Goal: Complete application form

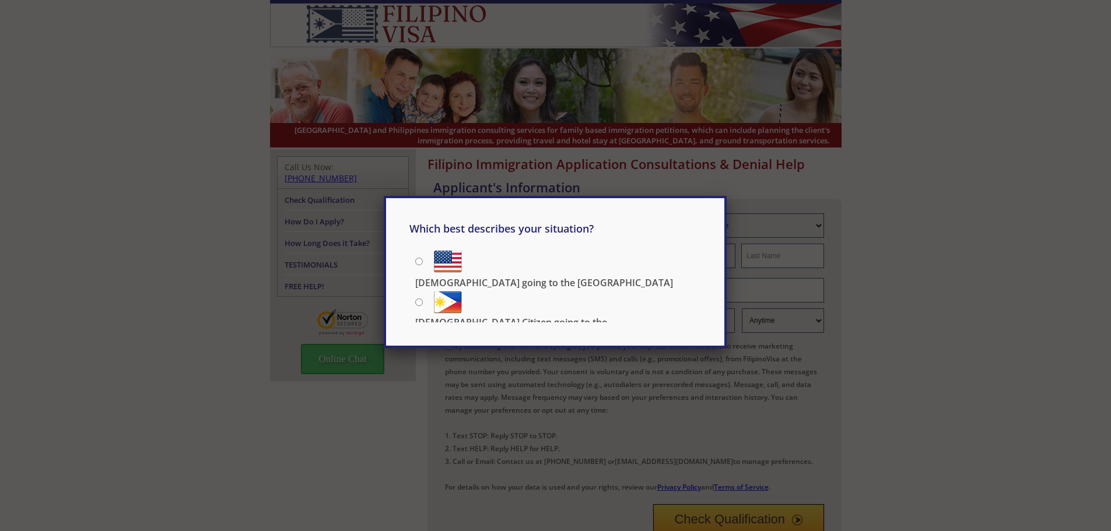
click at [551, 276] on p "[DEMOGRAPHIC_DATA] going to the [GEOGRAPHIC_DATA]" at bounding box center [544, 282] width 258 height 13
click at [423, 263] on input "Filipino going to the US" at bounding box center [419, 262] width 8 height 8
radio input "true"
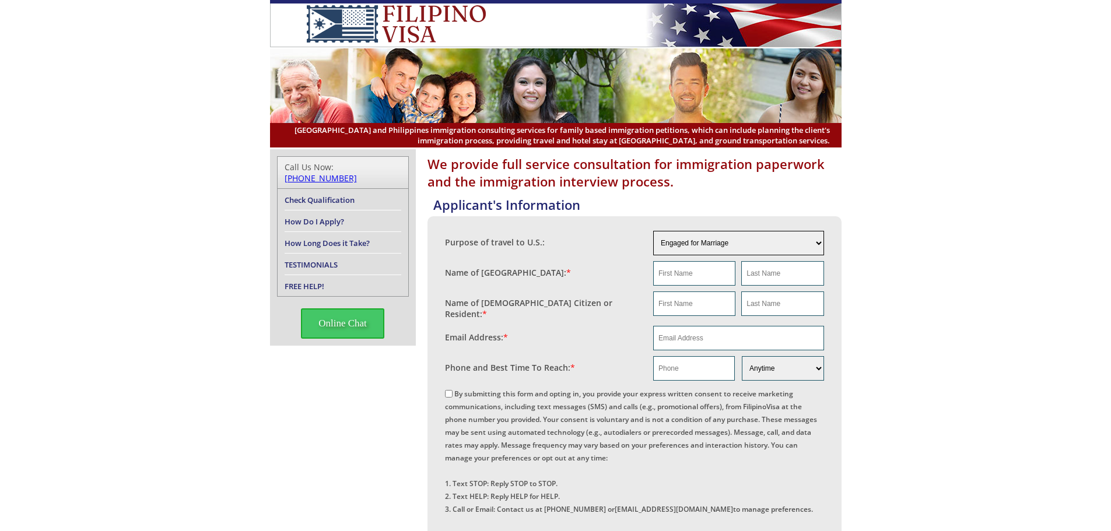
click at [737, 242] on select "Engaged for Marriage Already Married to U.S. Citizen / Resident For Short Term …" at bounding box center [738, 243] width 171 height 24
select select "5"
click at [653, 231] on select "Engaged for Marriage Already Married to U.S. Citizen / Resident For Short Term …" at bounding box center [738, 243] width 171 height 24
click at [704, 281] on input "text" at bounding box center [694, 273] width 82 height 24
type input "Errold"
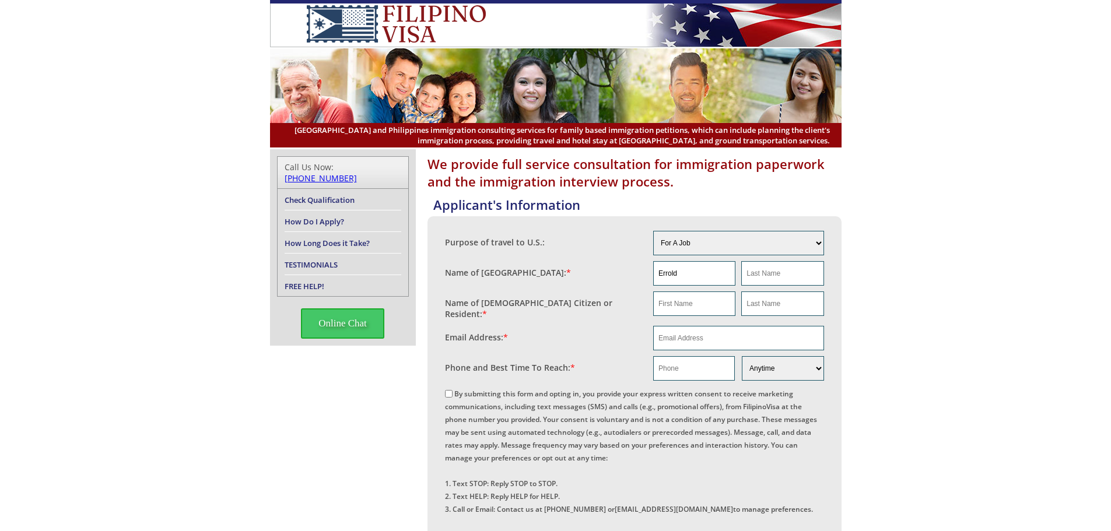
type input "Intong"
type input "Errold"
type input "Intong"
type input "erroldintong080691@gmail.com"
type input "09955439100"
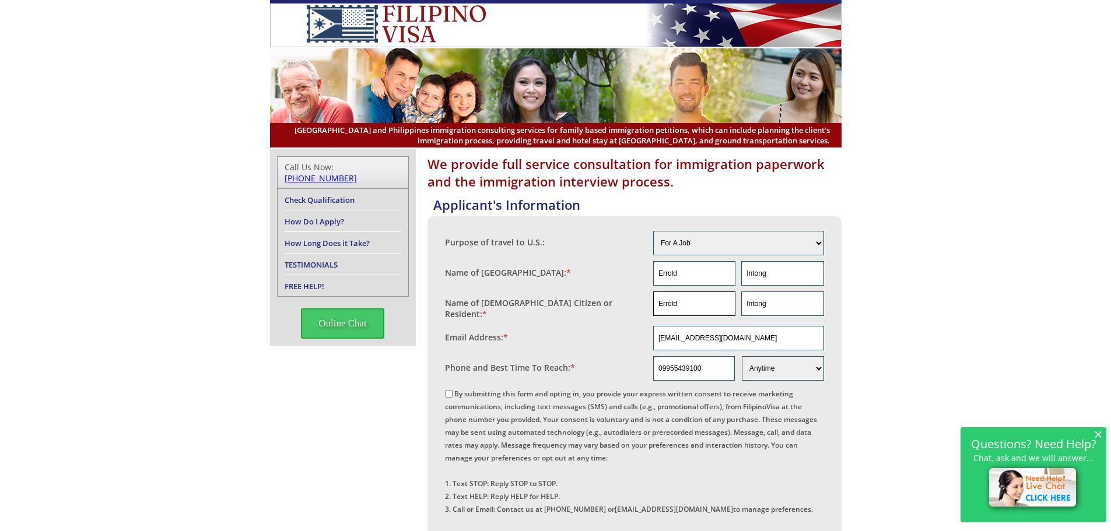
click at [718, 301] on input "Errold" at bounding box center [694, 304] width 82 height 24
drag, startPoint x: 718, startPoint y: 301, endPoint x: 648, endPoint y: 292, distance: 70.6
click at [648, 292] on fieldset "Name of US Citizen or Resident: * Errold Intong" at bounding box center [634, 306] width 379 height 34
click at [787, 305] on input "Intong" at bounding box center [782, 304] width 82 height 24
type input "I"
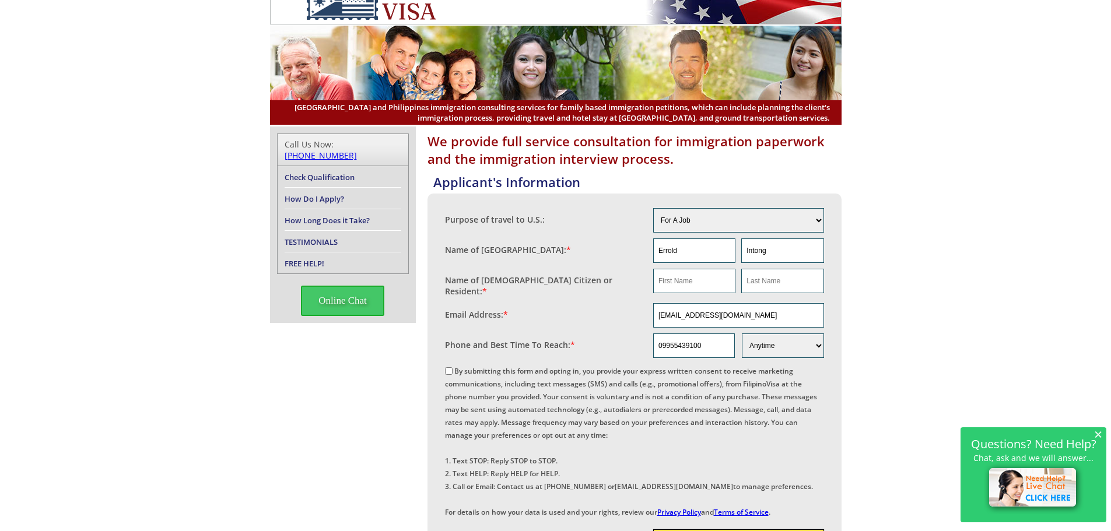
click at [479, 394] on div "By submitting this form and opting in, you provide your express written consent…" at bounding box center [634, 441] width 379 height 154
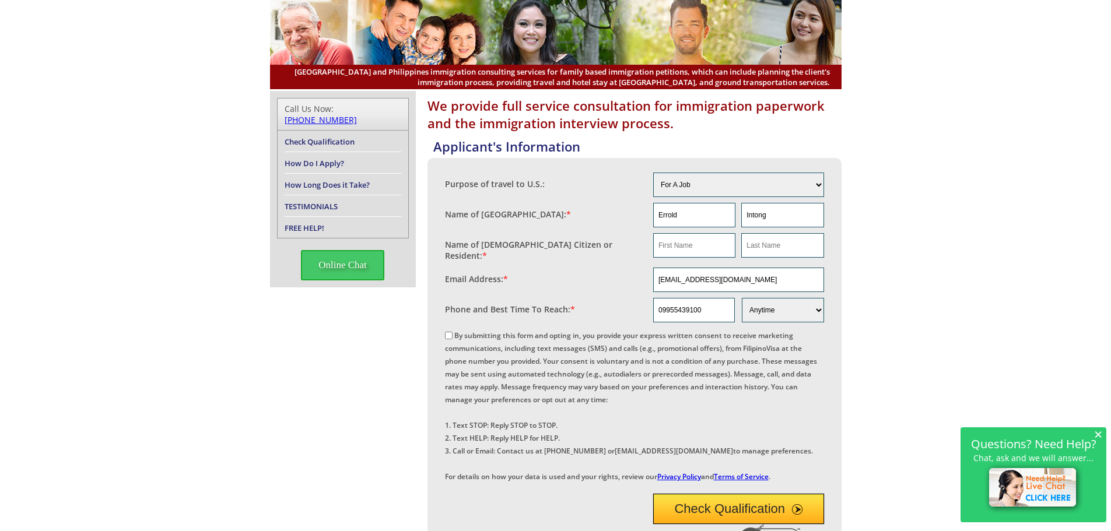
click at [451, 335] on label "By submitting this form and opting in, you provide your express written consent…" at bounding box center [631, 406] width 372 height 151
click at [451, 335] on input "By submitting this form and opting in, you provide your express written consent…" at bounding box center [449, 336] width 8 height 8
checkbox input "true"
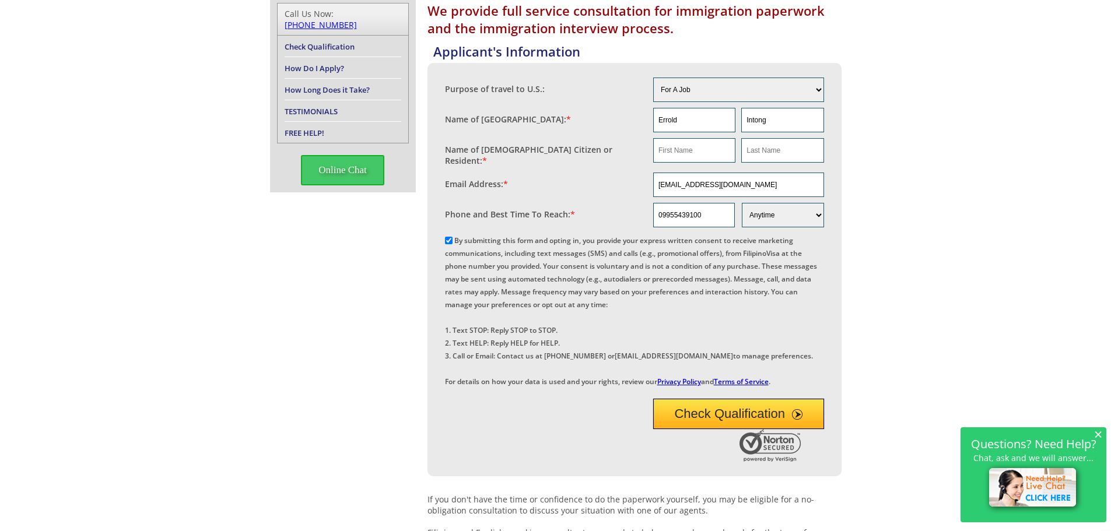
scroll to position [261, 0]
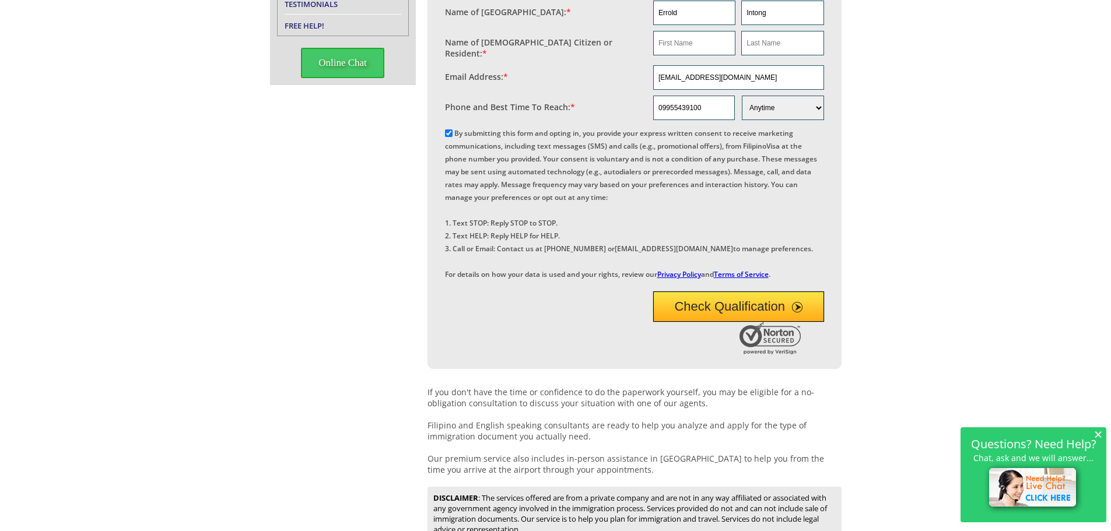
click at [708, 322] on button "Check Qualification" at bounding box center [738, 307] width 171 height 30
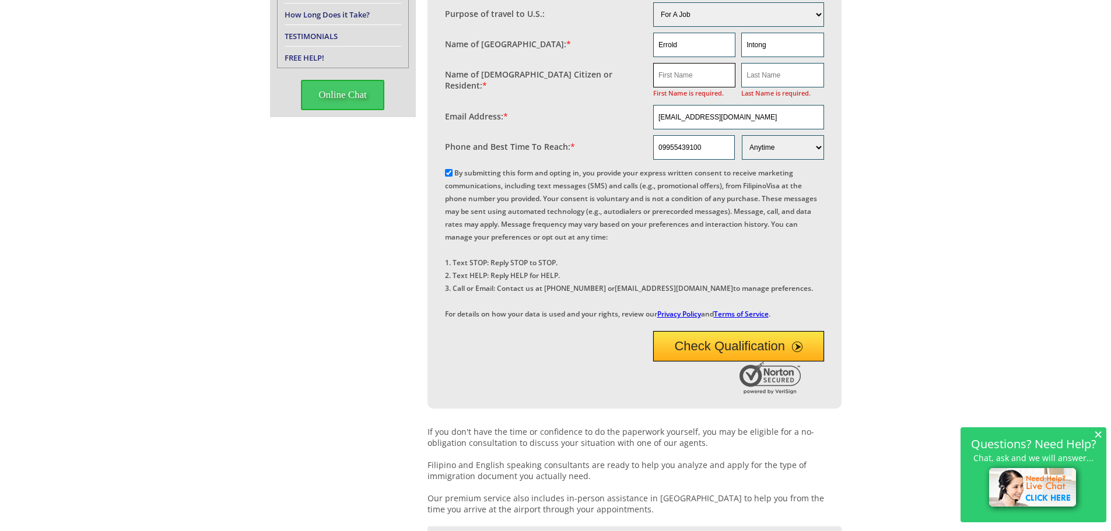
scroll to position [202, 0]
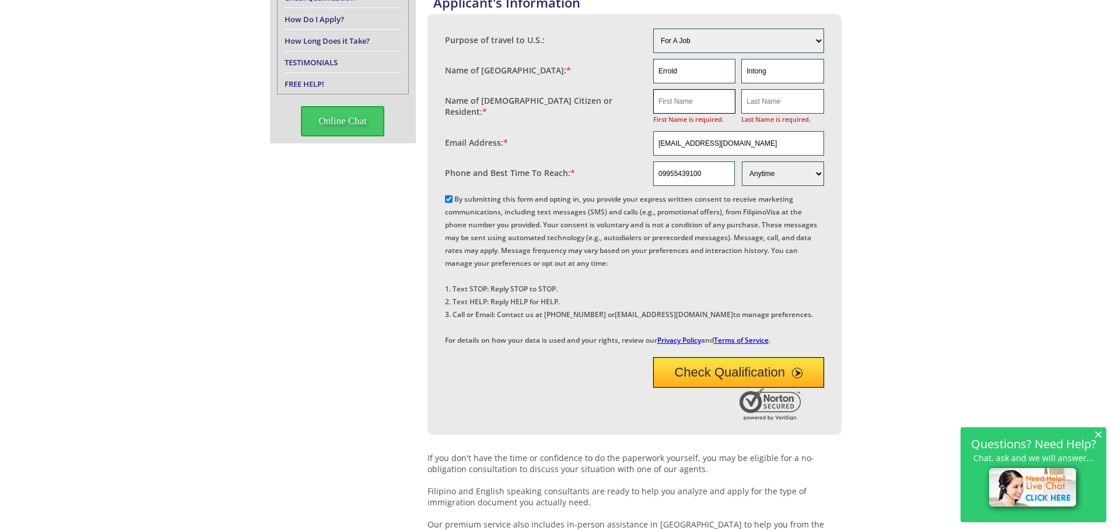
click at [692, 96] on input "text" at bounding box center [694, 101] width 82 height 24
type input "Errold"
type input "Intong"
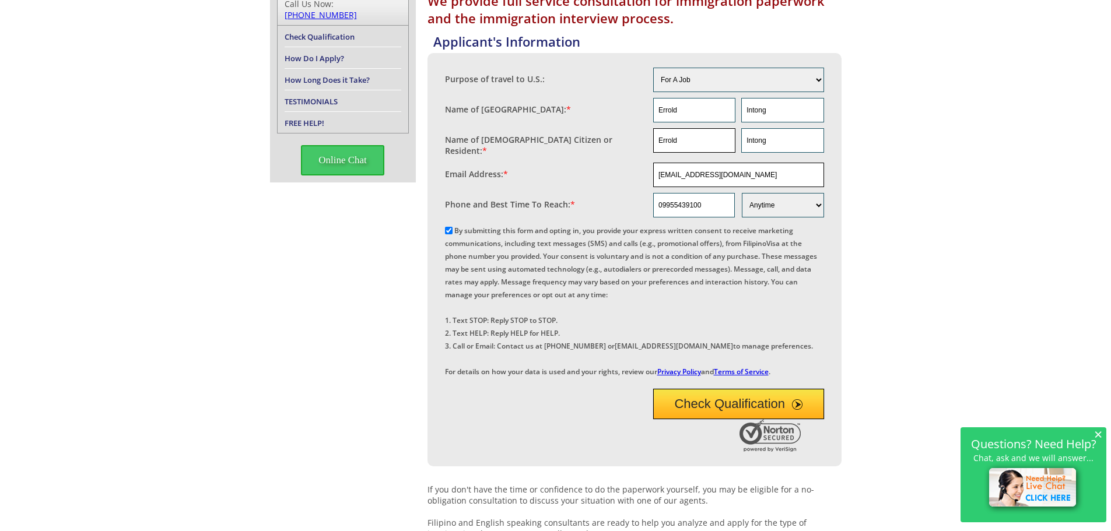
scroll to position [27, 0]
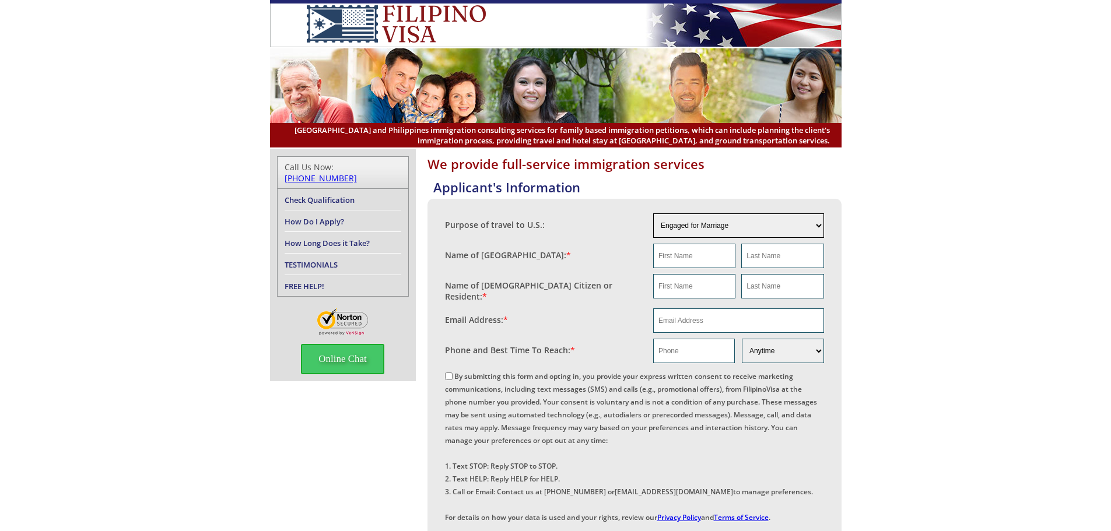
click at [713, 228] on select "Engaged for Marriage Already Married to U.S. Citizen / Resident For Short Term …" at bounding box center [738, 225] width 171 height 24
select select "5"
click at [653, 213] on select "Engaged for Marriage Already Married to U.S. Citizen / Resident For Short Term …" at bounding box center [738, 225] width 171 height 24
click at [684, 264] on input "text" at bounding box center [694, 256] width 82 height 24
type input "Errold"
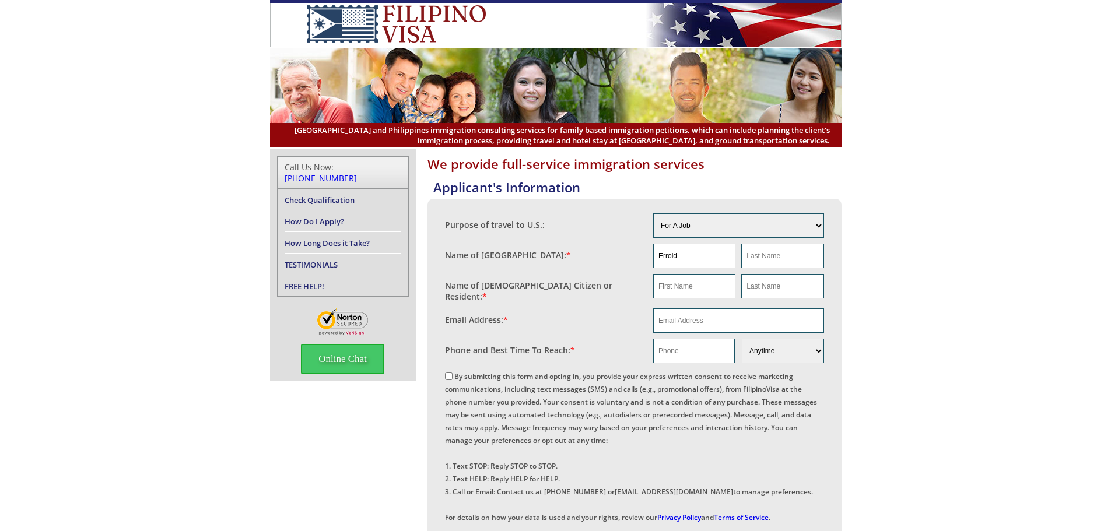
type input "Intong"
type input "Errold"
type input "Intong"
type input "erroldintong080691@gmail.com"
type input "09955439100"
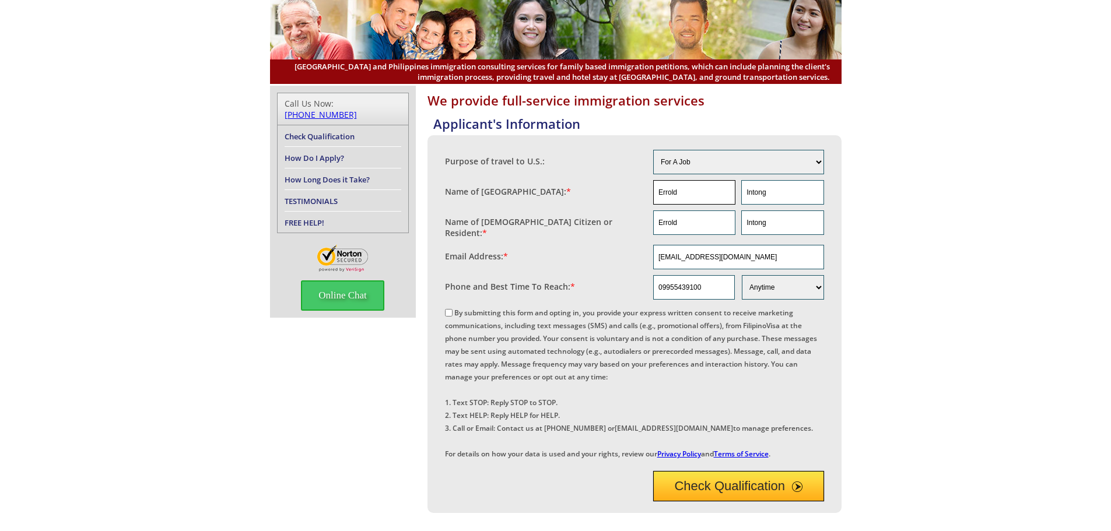
scroll to position [175, 0]
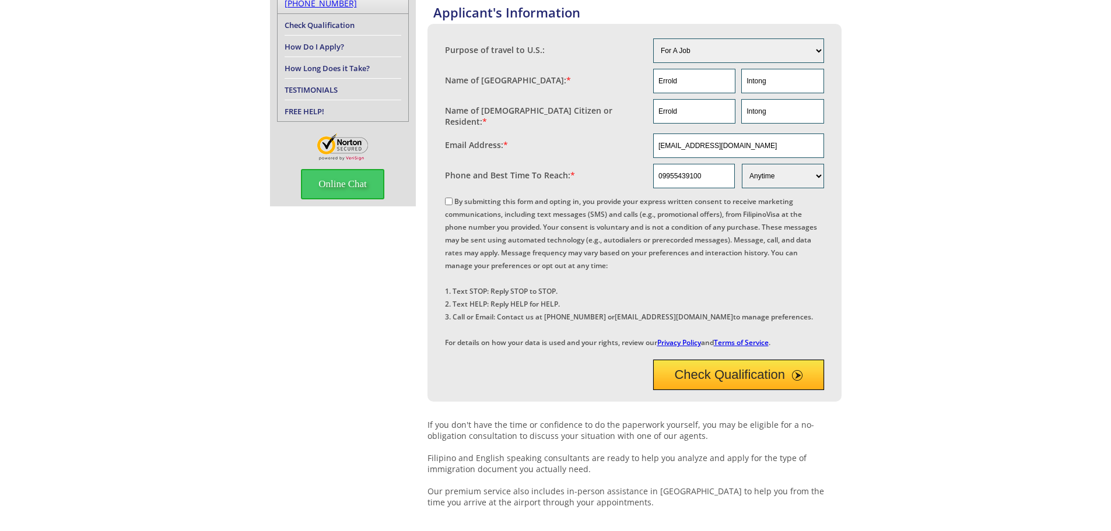
click at [715, 390] on button "Check Qualification" at bounding box center [738, 375] width 171 height 30
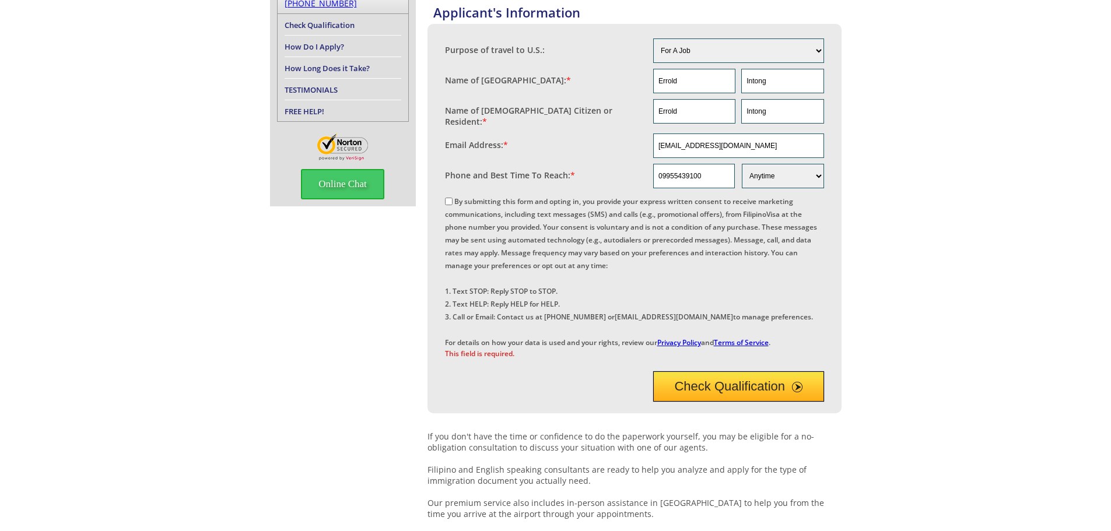
click at [459, 197] on label "By submitting this form and opting in, you provide your express written consent…" at bounding box center [631, 272] width 372 height 151
click at [453, 198] on input "By submitting this form and opting in, you provide your express written consent…" at bounding box center [449, 202] width 8 height 8
checkbox input "true"
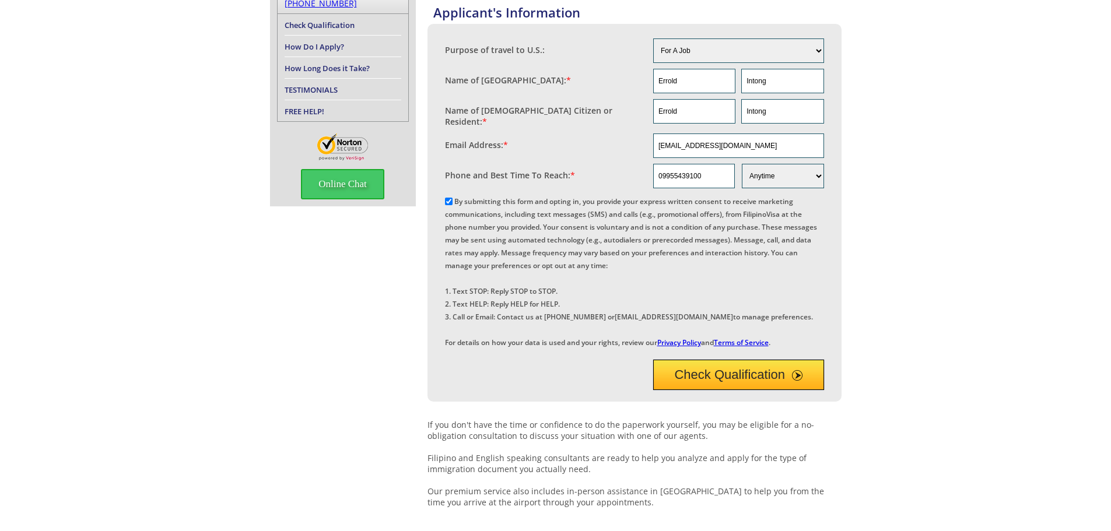
click at [734, 390] on button "Check Qualification" at bounding box center [738, 375] width 171 height 30
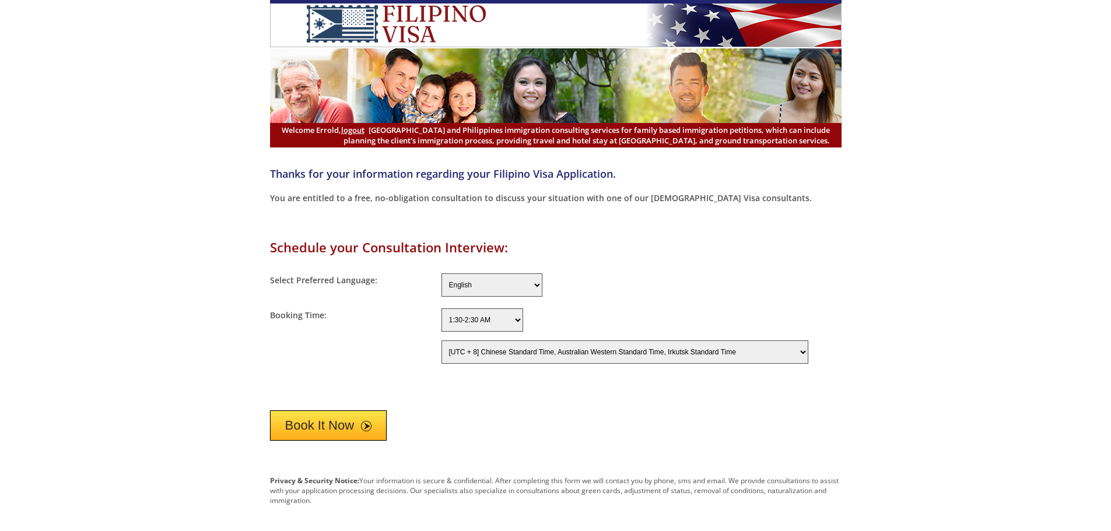
select select "-480"
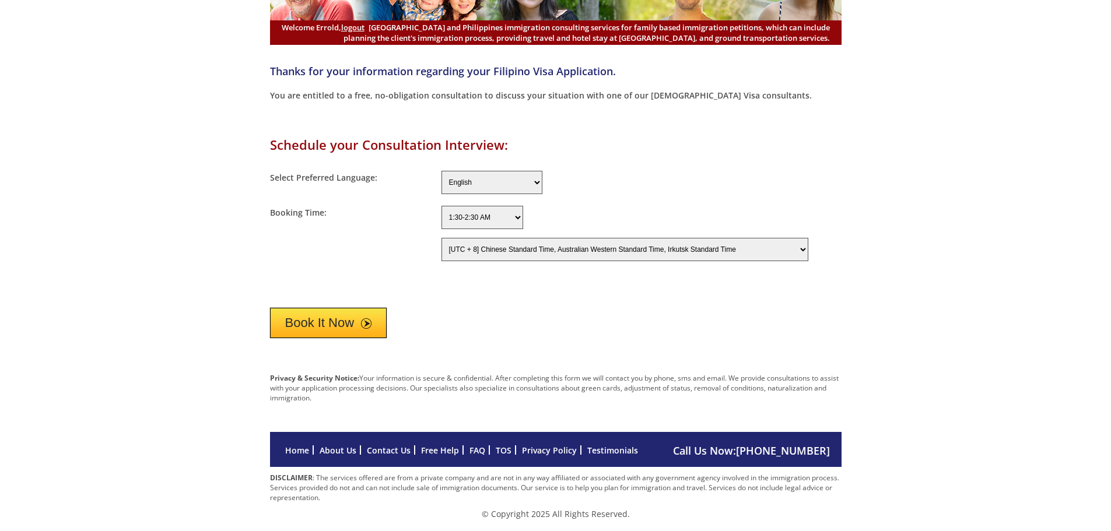
click at [485, 255] on select "[UTC - 12] Baker Island Time [UTC - 11] Niue Time, Samoa Standard Time [UTC - 1…" at bounding box center [625, 249] width 367 height 23
click at [511, 307] on div "Book It Now" at bounding box center [556, 320] width 572 height 36
click at [314, 327] on button "Book It Now" at bounding box center [328, 323] width 117 height 30
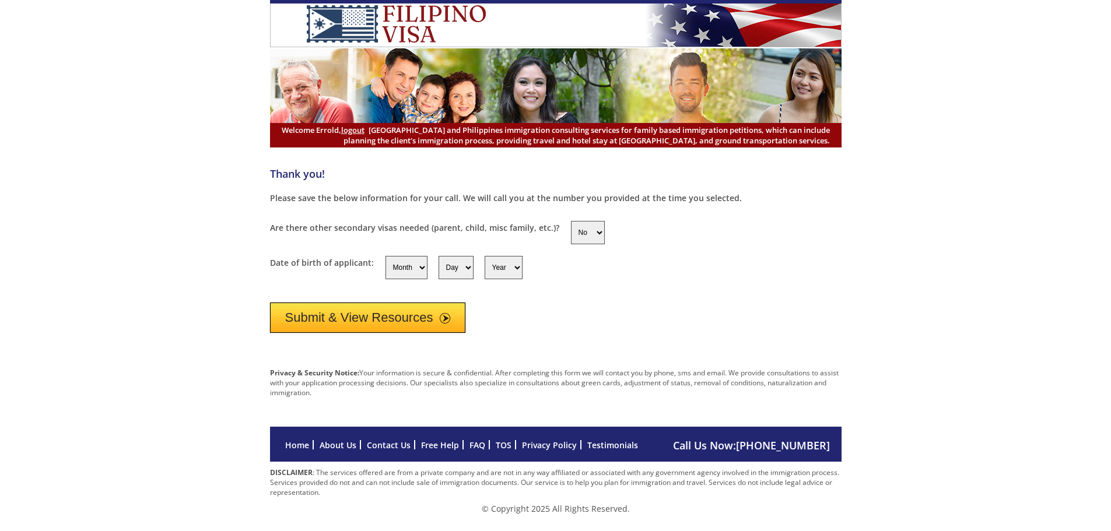
click at [400, 272] on select "Month 1 2 3 4 5 6 7 8 9 10 11 12" at bounding box center [407, 267] width 42 height 23
select select "8"
click at [386, 256] on select "Month 1 2 3 4 5 6 7 8 9 10 11 12" at bounding box center [407, 267] width 42 height 23
click at [458, 269] on select "Day 1 2 3 4 5 6 7 8 9 10 11 12 13 14 15 16 17 18 19 20 21 22 23 24 25 26 27 28 …" at bounding box center [456, 267] width 35 height 23
select select "6"
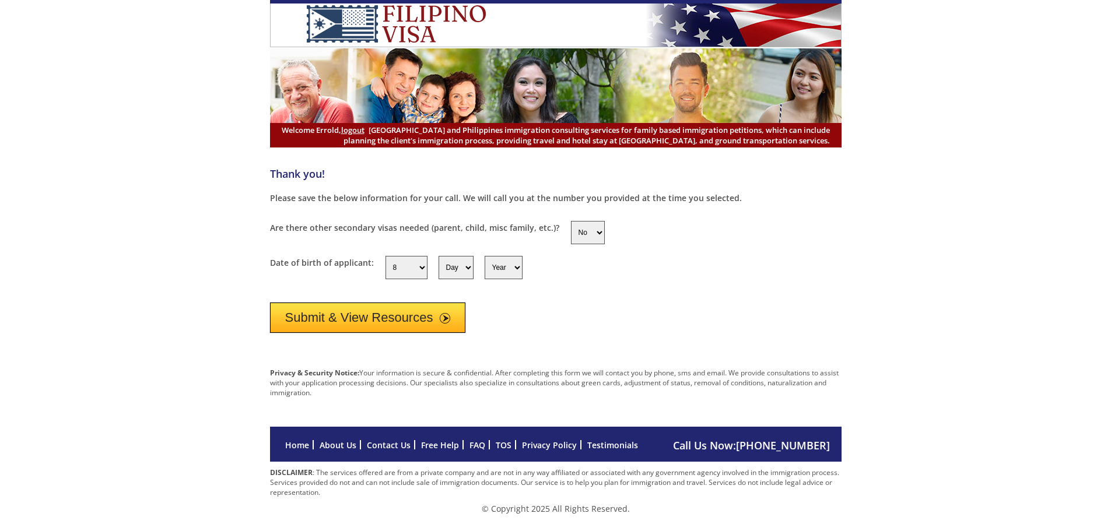
click at [439, 256] on select "Day 1 2 3 4 5 6 7 8 9 10 11 12 13 14 15 16 17 18 19 20 21 22 23 24 25 26 27 28 …" at bounding box center [456, 267] width 35 height 23
click at [493, 267] on select "Year [DATE] 1951 1952 1953 1954 1955 1956 1957 1958 1959 1960 1961 1962 1963 19…" at bounding box center [504, 267] width 38 height 23
select select "1991"
click at [485, 256] on select "Year [DATE] 1951 1952 1953 1954 1955 1956 1957 1958 1959 1960 1961 1962 1963 19…" at bounding box center [504, 267] width 38 height 23
click at [393, 321] on button "Submit & View Resources" at bounding box center [368, 318] width 196 height 30
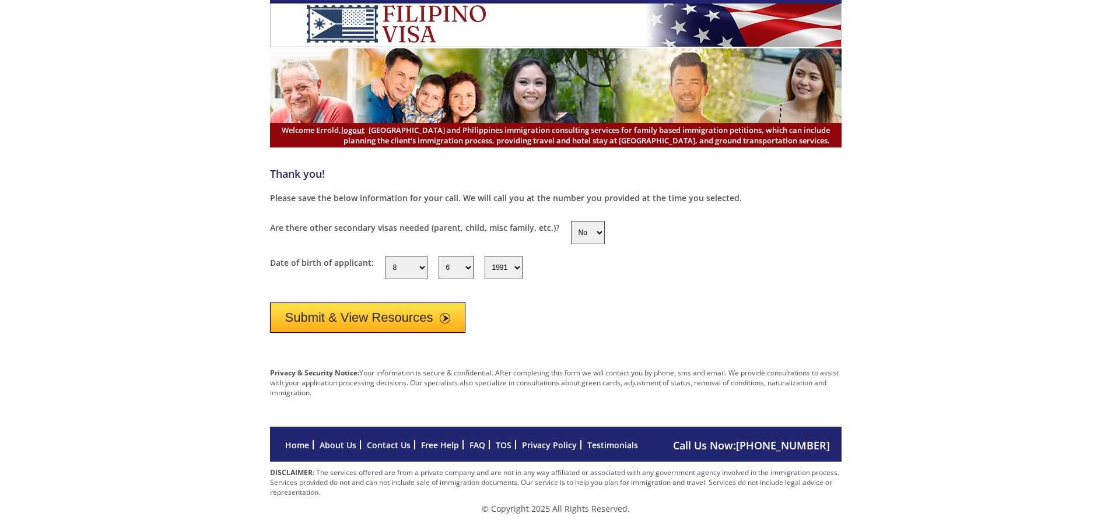
select select "8"
select select "6"
select select "1991"
click at [581, 234] on select "Yes No" at bounding box center [588, 232] width 34 height 23
select select "yes"
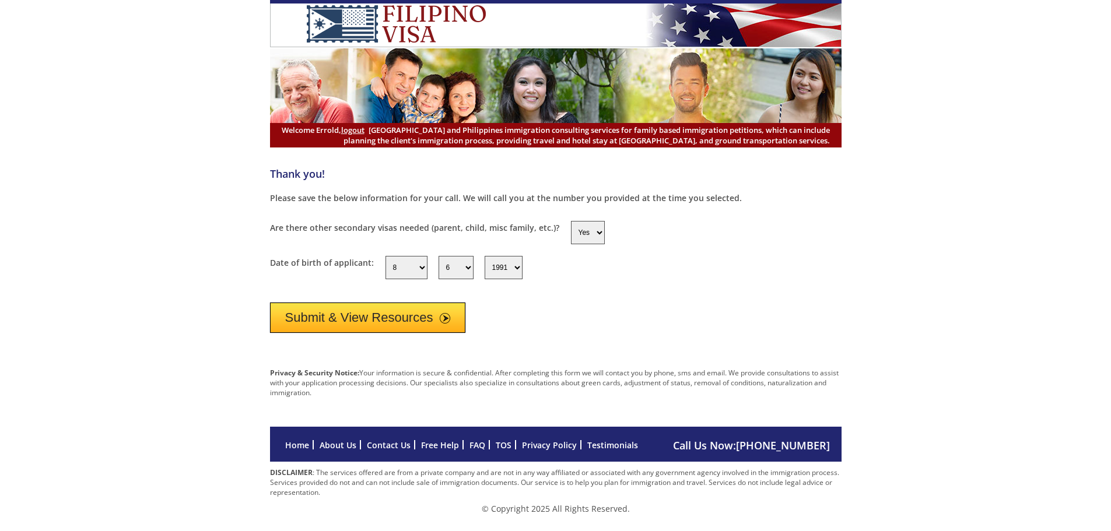
click at [571, 221] on select "Yes No" at bounding box center [588, 232] width 34 height 23
click at [405, 318] on button "Submit & View Resources" at bounding box center [368, 318] width 196 height 30
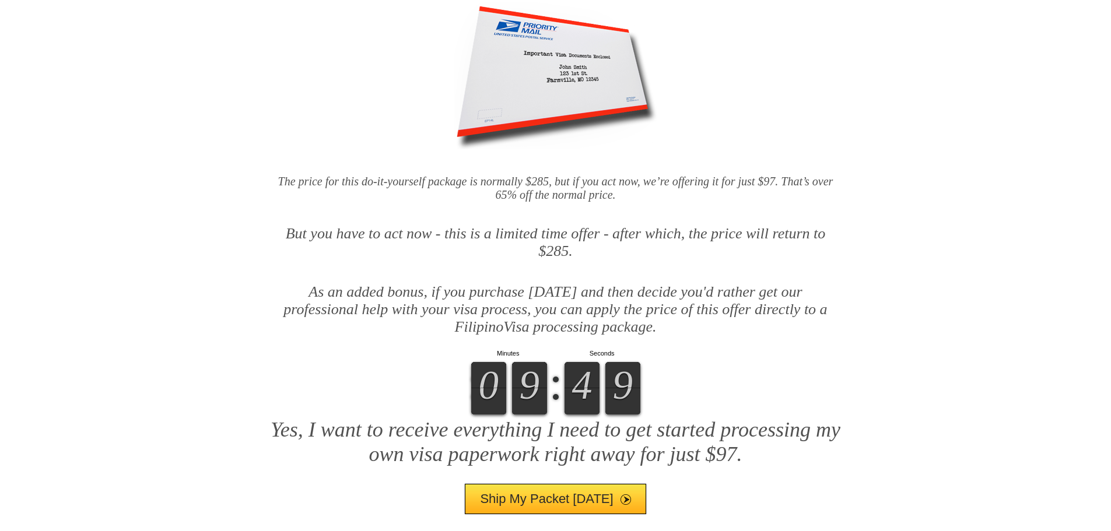
scroll to position [385, 0]
